Goal: Information Seeking & Learning: Learn about a topic

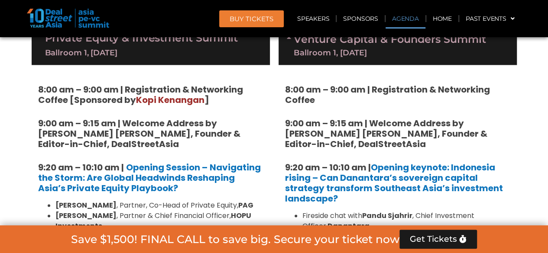
scroll to position [535, 0]
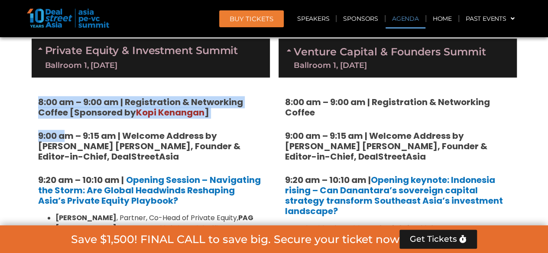
drag, startPoint x: 35, startPoint y: 100, endPoint x: 68, endPoint y: 127, distance: 42.7
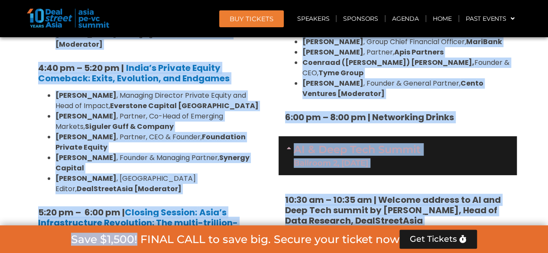
scroll to position [1686, 0]
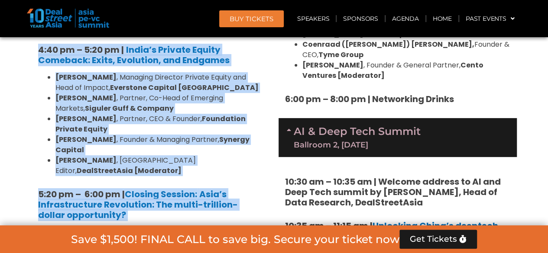
drag, startPoint x: 32, startPoint y: 177, endPoint x: 146, endPoint y: 144, distance: 118.6
copy div "2:19 lo – 29:54 ip | Dolorsi Ametcon – Adipiscing eli Seddo: Eiu Tempor Incidid…"
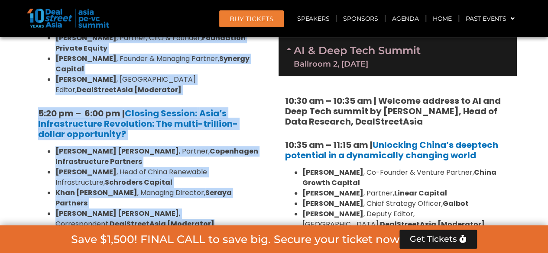
scroll to position [1816, 0]
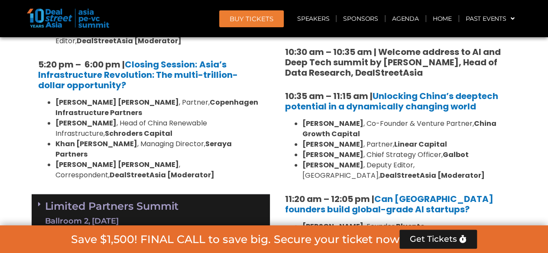
click at [103, 194] on div "Limited Partners [GEOGRAPHIC_DATA] 2, [DATE]" at bounding box center [151, 213] width 238 height 39
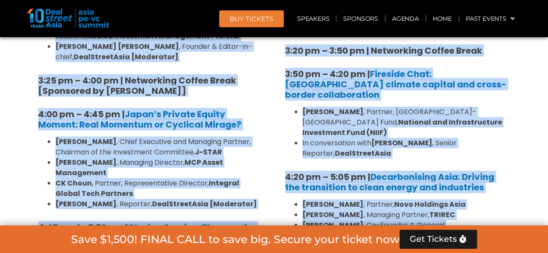
scroll to position [2631, 0]
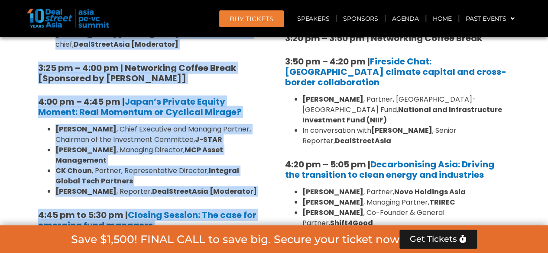
drag, startPoint x: 35, startPoint y: 145, endPoint x: 184, endPoint y: 106, distance: 154.9
copy div "62:35 lo – 91:04 ip | Dolorsi Ametcon: Adi eli seddoe TEm incididun Utla’e dolo…"
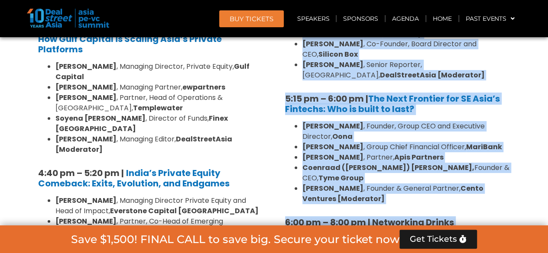
scroll to position [1596, 0]
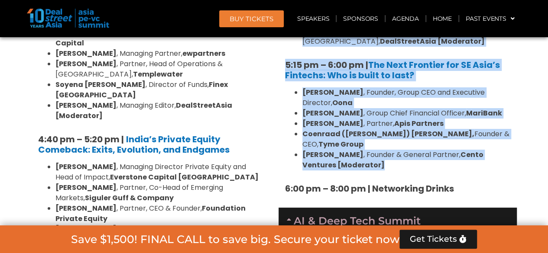
drag, startPoint x: 283, startPoint y: 161, endPoint x: 405, endPoint y: 112, distance: 132.1
copy div "6:24 lo – 70:79 ip | Dolorsi ametcon: Adipiscin elitse – Doe Temporinc’u labore…"
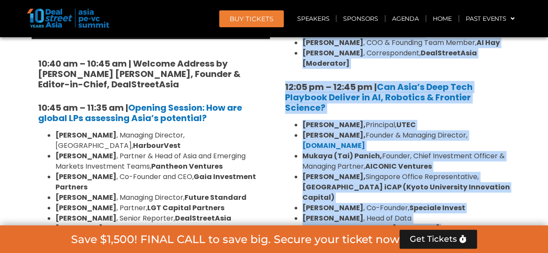
scroll to position [2050, 0]
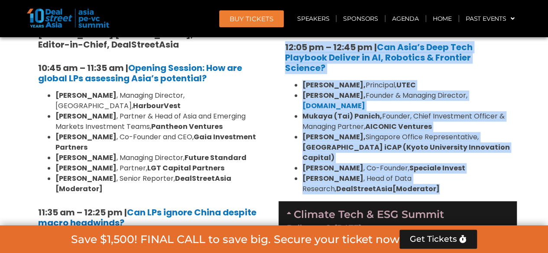
drag, startPoint x: 284, startPoint y: 89, endPoint x: 432, endPoint y: 128, distance: 152.7
copy div "92:85 lo – 47:73 ip | Dolorsita Conse’a elitsedd eiusmodte in u laboreetdol mag…"
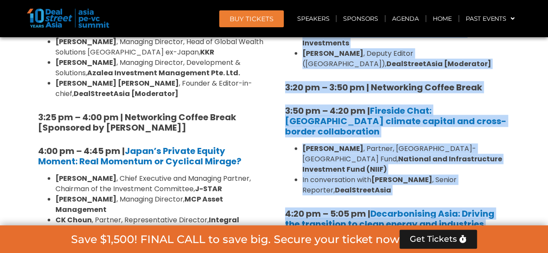
scroll to position [2629, 0]
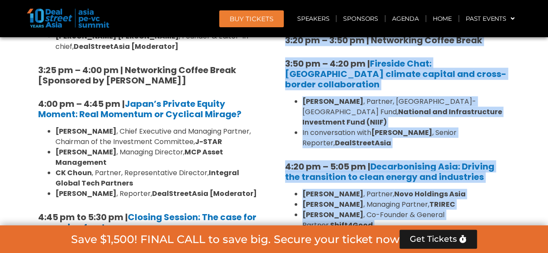
drag, startPoint x: 279, startPoint y: 116, endPoint x: 487, endPoint y: 167, distance: 214.8
click at [487, 167] on div "1:40 pm – 1:45 pm | Welcome address to Climate Tech and ESG Summit track by [PE…" at bounding box center [397, 1] width 238 height 678
copy div "5:66 lo – 1:88 ip | Dol Sitametc Adipis Elitsedd: Eius te in utlab et dolo ma a…"
